Goal: Task Accomplishment & Management: Manage account settings

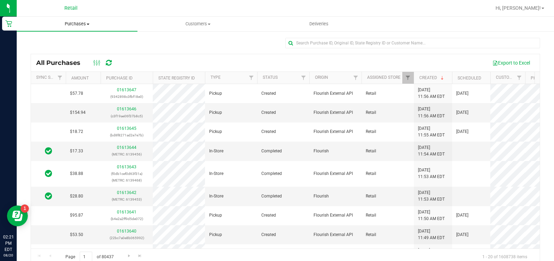
click at [89, 21] on uib-tab-heading "Purchases Summary of purchases Fulfillment All purchases" at bounding box center [77, 24] width 121 height 15
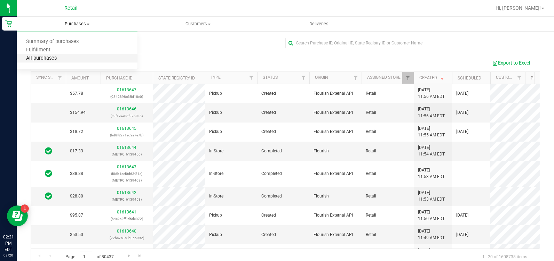
click at [53, 61] on span "All purchases" at bounding box center [41, 59] width 49 height 6
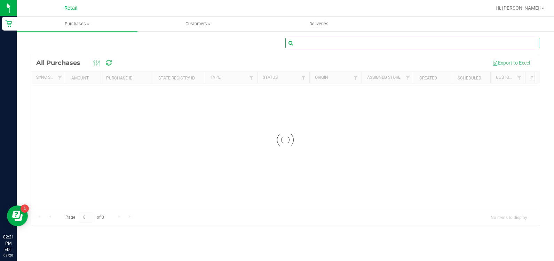
click at [345, 41] on input "text" at bounding box center [412, 43] width 255 height 10
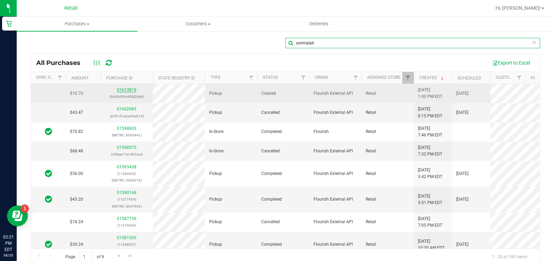
type input "sormalah"
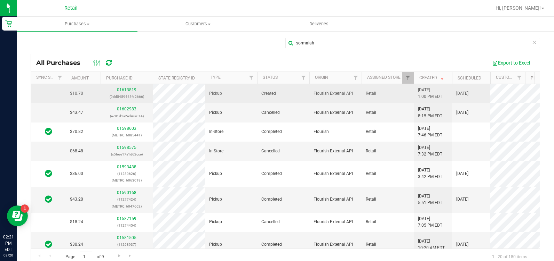
click at [128, 91] on link "01613819" at bounding box center [126, 90] width 19 height 5
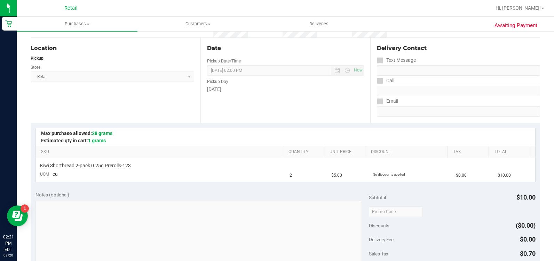
scroll to position [243, 0]
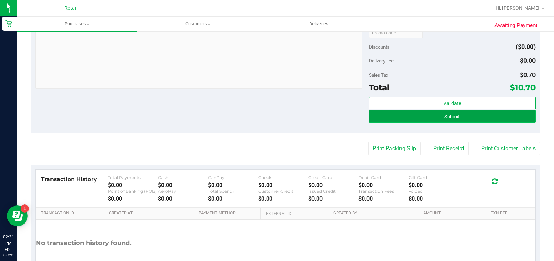
click at [450, 121] on button "Submit" at bounding box center [452, 116] width 167 height 13
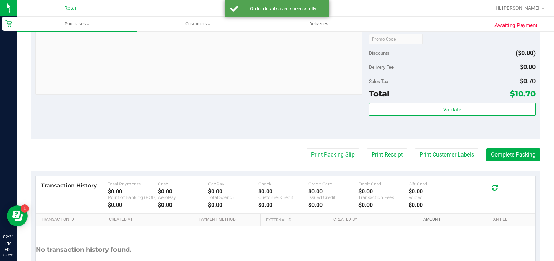
scroll to position [307, 0]
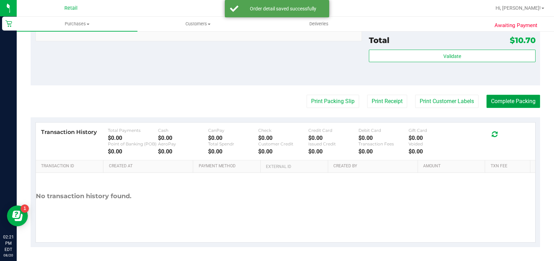
click at [517, 103] on button "Complete Packing" at bounding box center [513, 101] width 54 height 13
